Goal: Task Accomplishment & Management: Complete application form

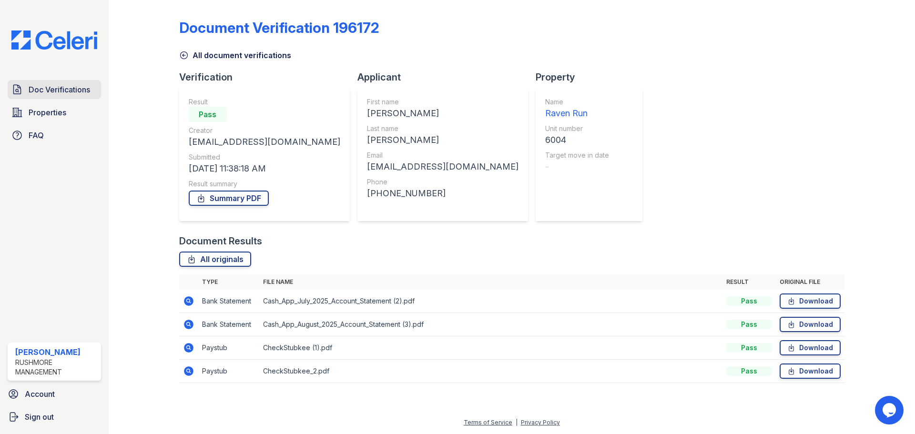
click at [86, 97] on link "Doc Verifications" at bounding box center [54, 89] width 93 height 19
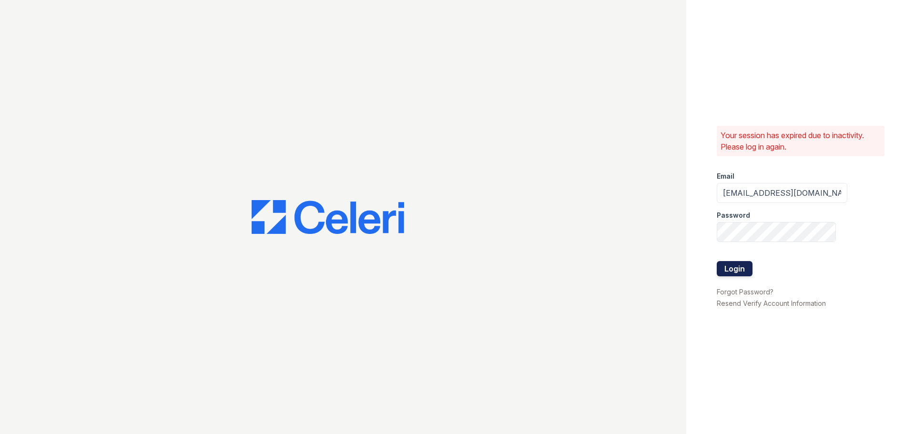
click at [741, 271] on button "Login" at bounding box center [735, 268] width 36 height 15
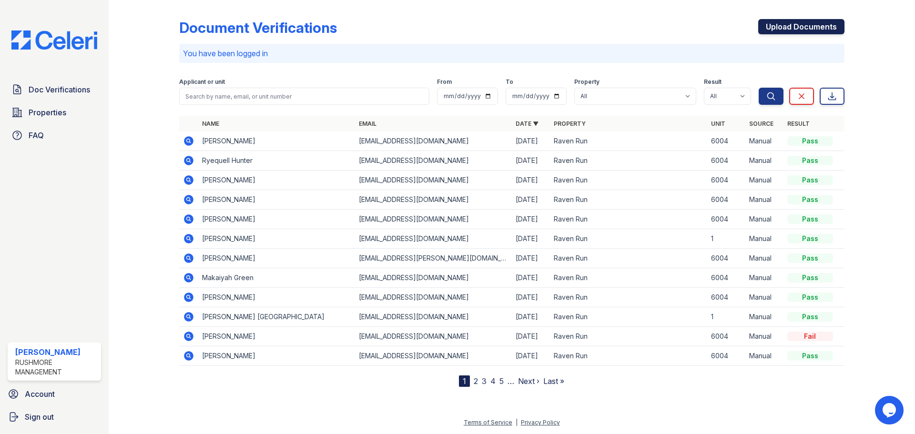
click at [788, 26] on link "Upload Documents" at bounding box center [801, 26] width 86 height 15
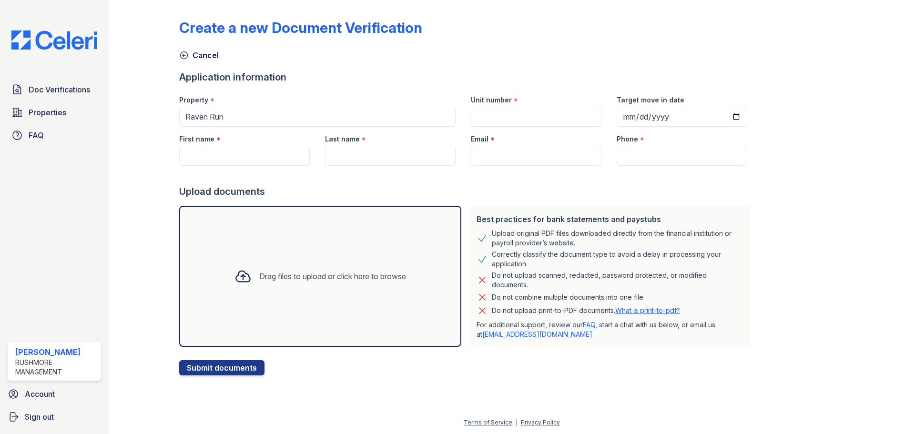
click at [301, 276] on div "Drag files to upload or click here to browse" at bounding box center [332, 276] width 147 height 11
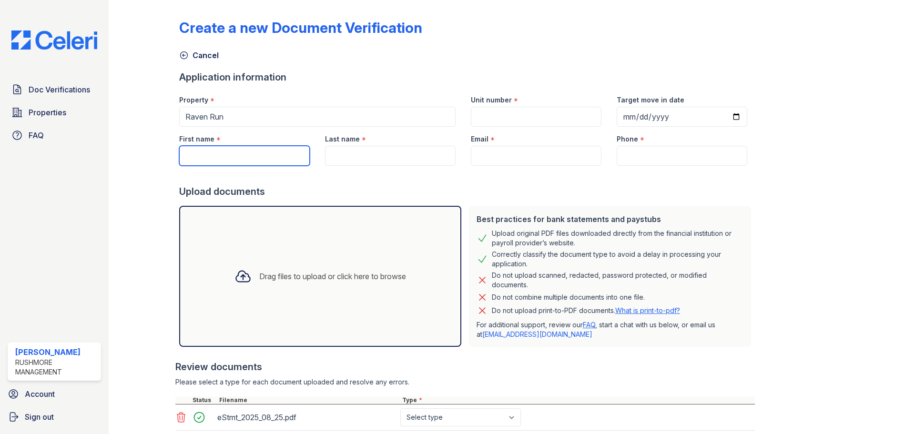
click at [269, 162] on input "First name" at bounding box center [244, 156] width 131 height 20
type input "Jamia"
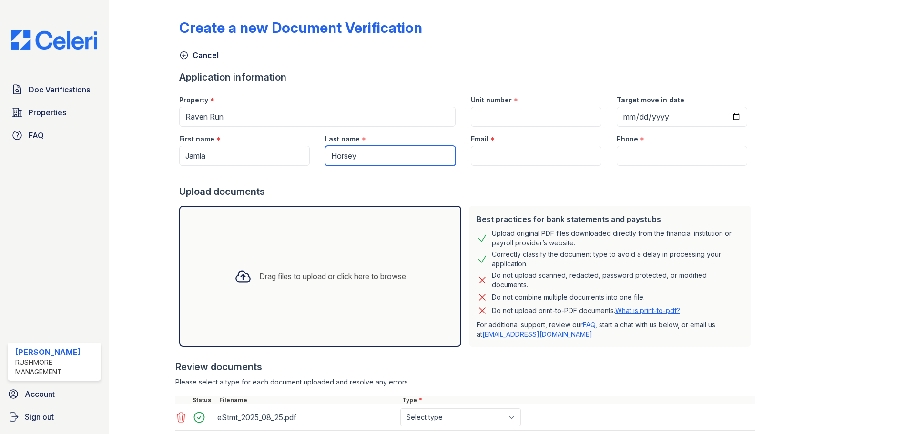
type input "Horsey"
click at [507, 126] on input "Unit number" at bounding box center [536, 117] width 131 height 20
type input "6004"
click at [516, 156] on input "Email" at bounding box center [536, 156] width 131 height 20
paste input "[EMAIL_ADDRESS][DOMAIN_NAME]"
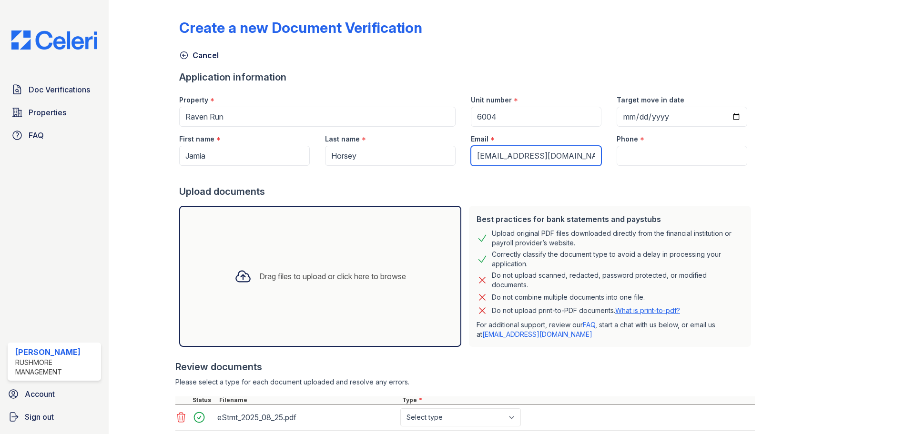
type input "[EMAIL_ADDRESS][DOMAIN_NAME]"
click at [638, 155] on input "Phone" at bounding box center [682, 156] width 131 height 20
paste input "[PHONE_NUMBER]"
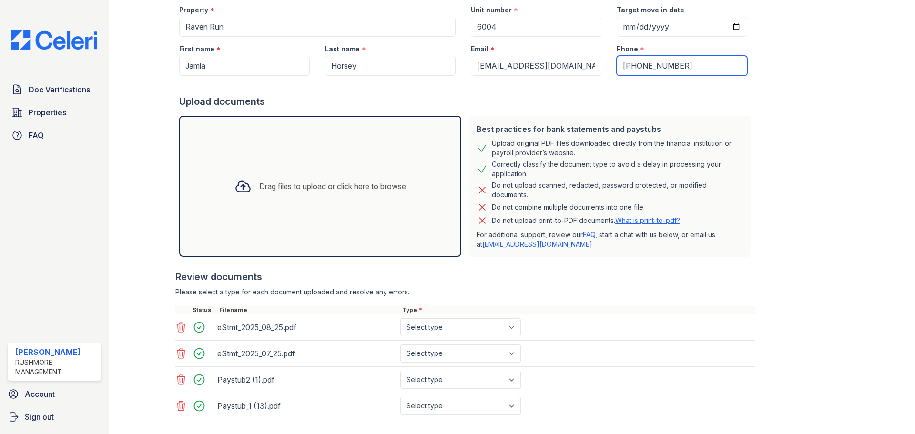
scroll to position [142, 0]
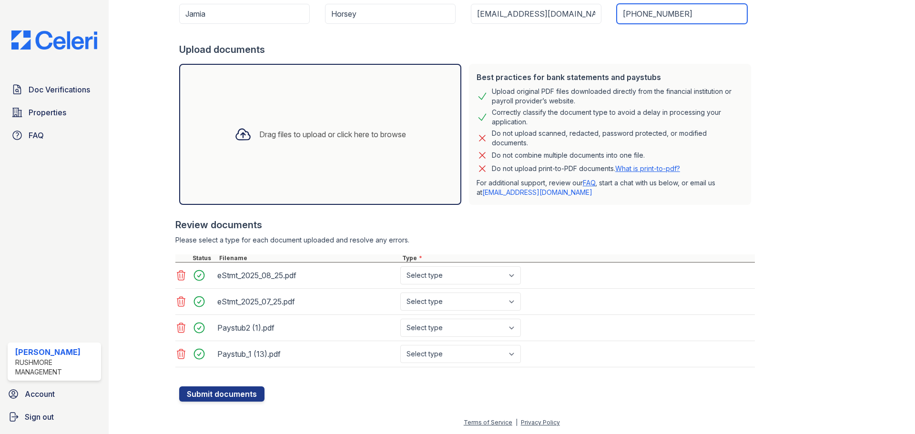
type input "[PHONE_NUMBER]"
click at [471, 276] on select "Select type Paystub Bank Statement Offer Letter Tax Documents Benefit Award Let…" at bounding box center [460, 275] width 121 height 18
select select "bank_statement"
click at [400, 266] on select "Select type Paystub Bank Statement Offer Letter Tax Documents Benefit Award Let…" at bounding box center [460, 275] width 121 height 18
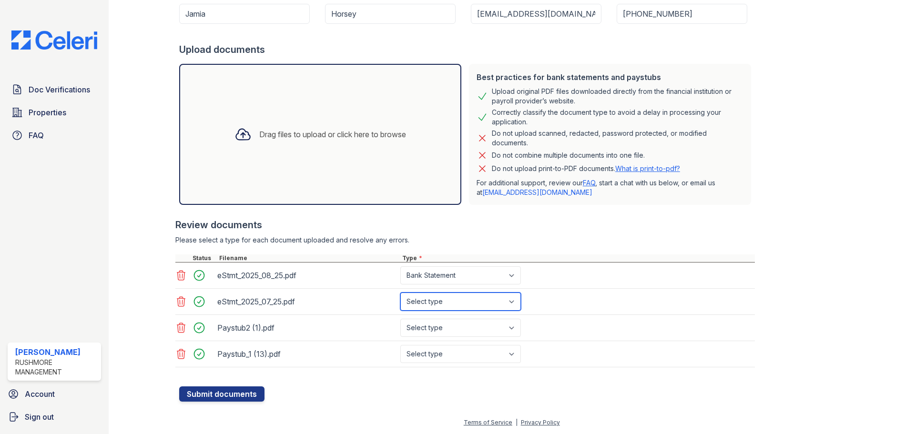
click at [460, 304] on select "Select type Paystub Bank Statement Offer Letter Tax Documents Benefit Award Let…" at bounding box center [460, 302] width 121 height 18
click at [400, 293] on select "Select type Paystub Bank Statement Offer Letter Tax Documents Benefit Award Let…" at bounding box center [460, 302] width 121 height 18
click at [466, 300] on select "Select type Paystub Bank Statement Offer Letter Tax Documents Benefit Award Let…" at bounding box center [460, 302] width 121 height 18
select select "bank_statement"
click at [400, 293] on select "Select type Paystub Bank Statement Offer Letter Tax Documents Benefit Award Let…" at bounding box center [460, 302] width 121 height 18
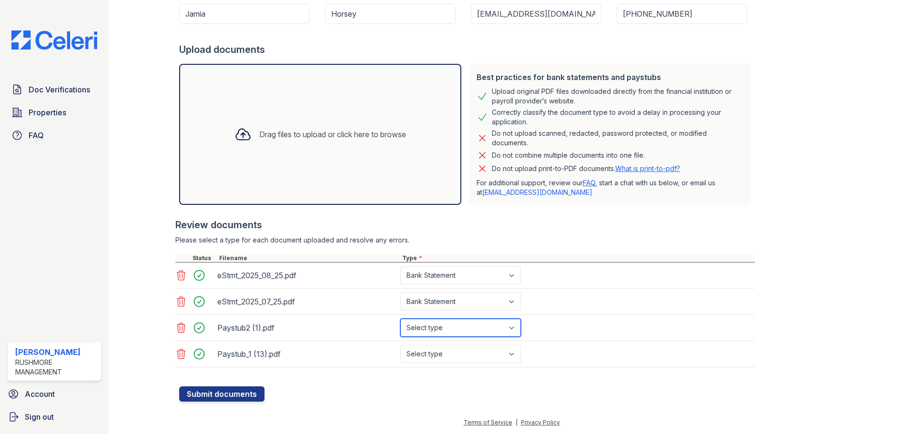
click at [456, 327] on select "Select type Paystub Bank Statement Offer Letter Tax Documents Benefit Award Let…" at bounding box center [460, 328] width 121 height 18
select select "paystub"
click at [400, 319] on select "Select type Paystub Bank Statement Offer Letter Tax Documents Benefit Award Let…" at bounding box center [460, 328] width 121 height 18
click at [448, 354] on select "Select type Paystub Bank Statement Offer Letter Tax Documents Benefit Award Let…" at bounding box center [460, 354] width 121 height 18
select select "paystub"
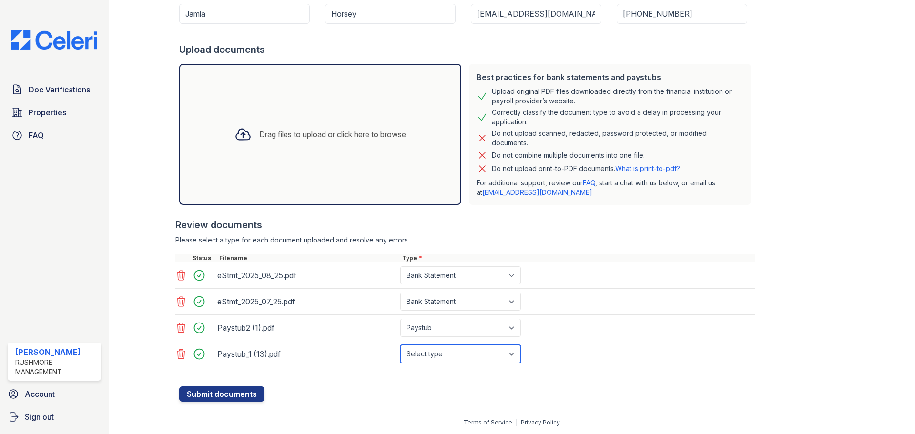
click at [400, 345] on select "Select type Paystub Bank Statement Offer Letter Tax Documents Benefit Award Let…" at bounding box center [460, 354] width 121 height 18
click at [245, 389] on button "Submit documents" at bounding box center [221, 394] width 85 height 15
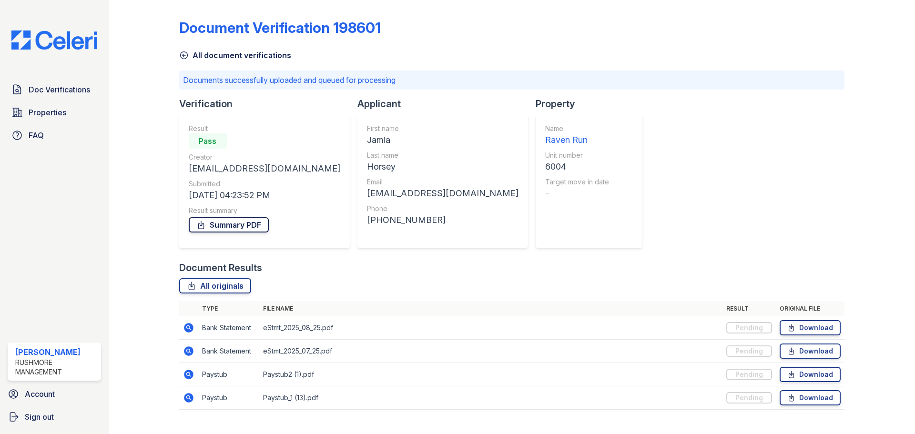
click at [239, 226] on link "Summary PDF" at bounding box center [229, 224] width 80 height 15
